Goal: Task Accomplishment & Management: Manage account settings

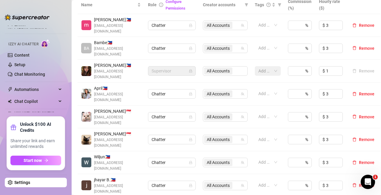
scroll to position [209, 0]
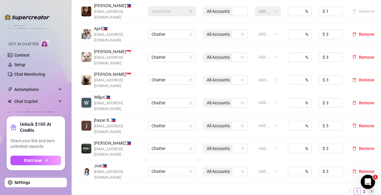
click at [368, 188] on button "button" at bounding box center [371, 191] width 7 height 7
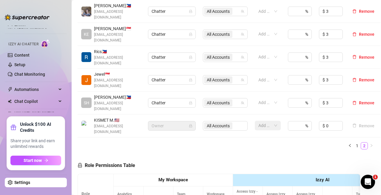
scroll to position [179, 0]
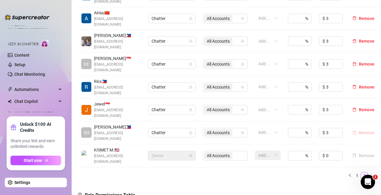
click at [363, 131] on span "Remove" at bounding box center [367, 133] width 16 height 5
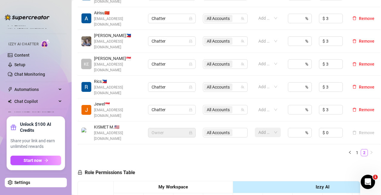
scroll to position [60, 0]
